Goal: Transaction & Acquisition: Purchase product/service

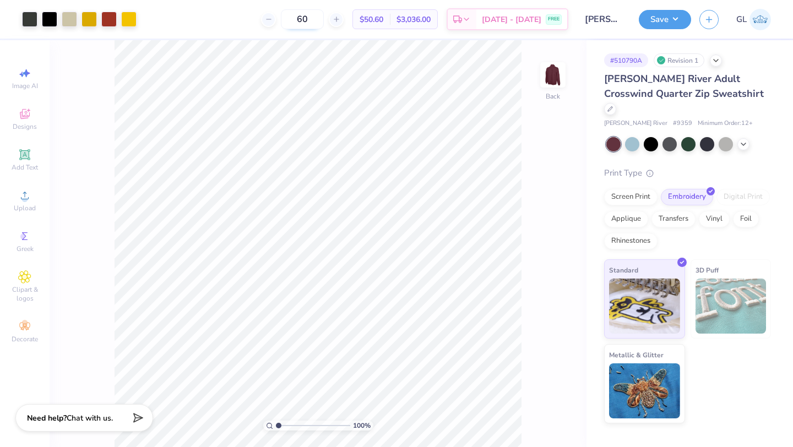
click at [317, 20] on input "60" at bounding box center [302, 19] width 43 height 20
type input "50"
click at [712, 63] on icon at bounding box center [716, 59] width 9 height 9
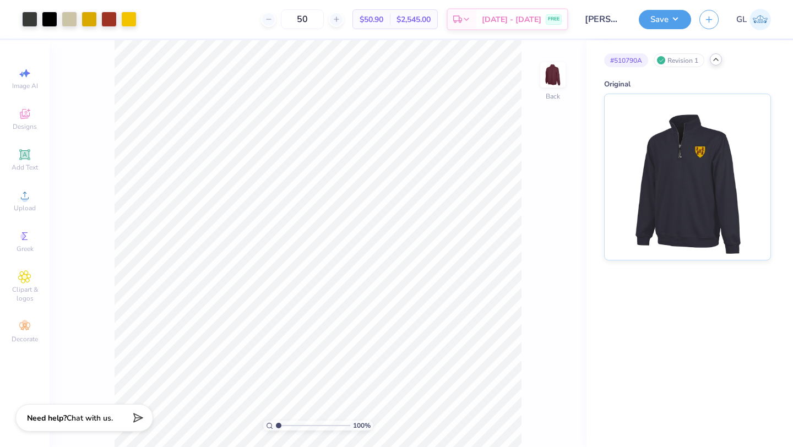
click at [712, 64] on div "# 510790A Revision 1" at bounding box center [687, 60] width 167 height 14
click at [715, 60] on icon at bounding box center [716, 59] width 9 height 9
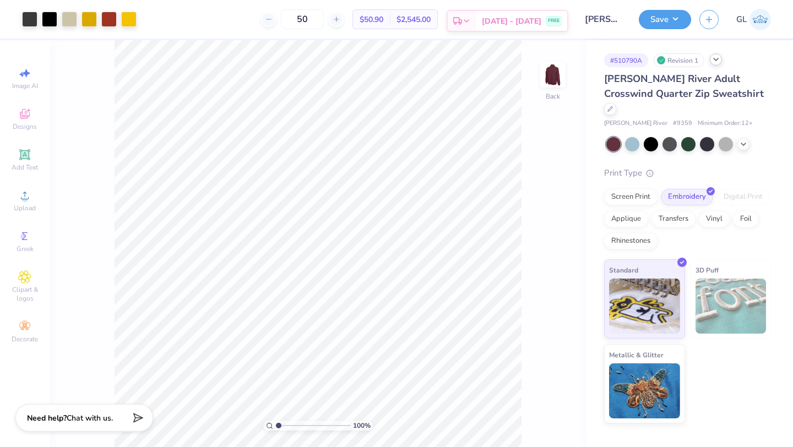
click at [476, 12] on div "Est. Delivery" at bounding box center [462, 21] width 29 height 20
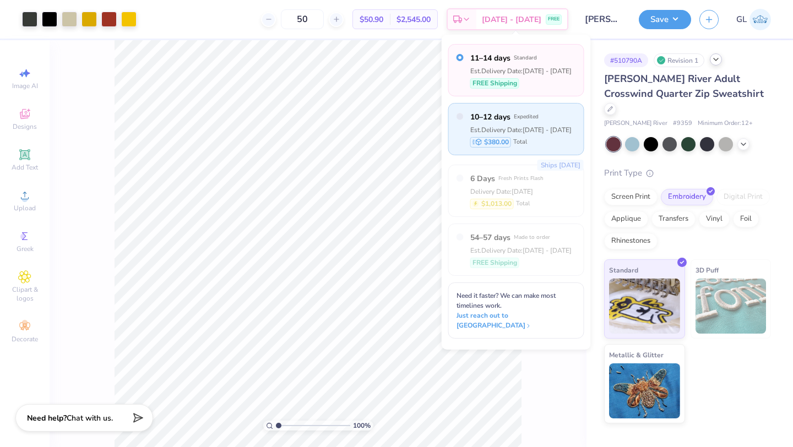
click at [468, 118] on div "10–12 days Expedited Est. Delivery Date: [DATE] - [DATE] $380.00 Total" at bounding box center [516, 129] width 136 height 52
radio input "false"
radio input "true"
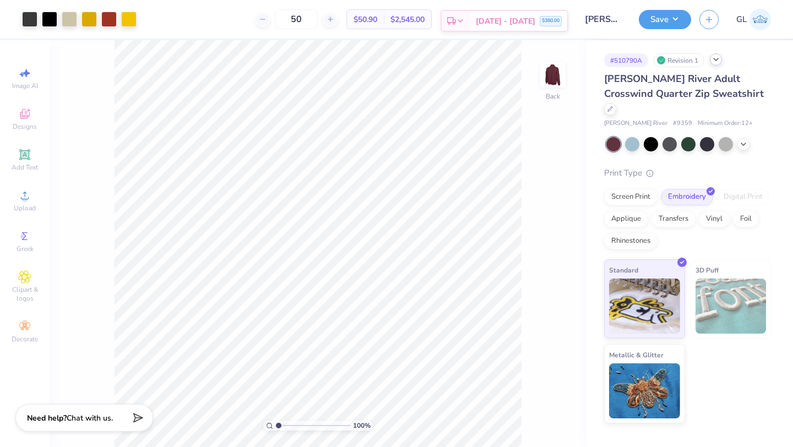
click at [549, 20] on span "$380.00" at bounding box center [551, 21] width 18 height 8
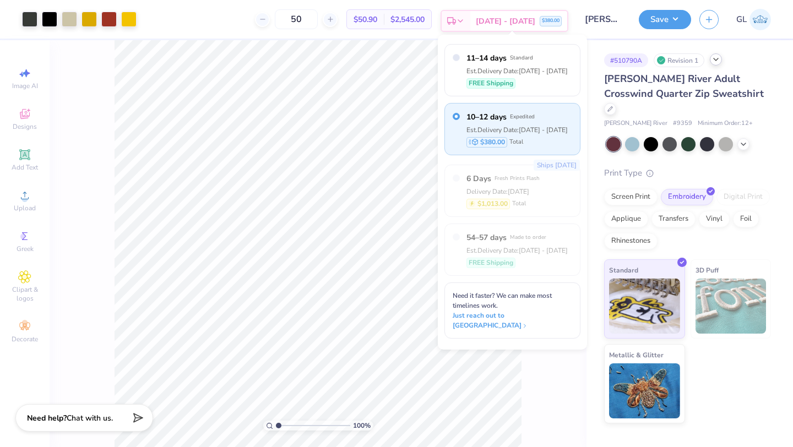
click at [512, 22] on span "[DATE] - [DATE]" at bounding box center [505, 21] width 59 height 12
